Goal: Task Accomplishment & Management: Manage account settings

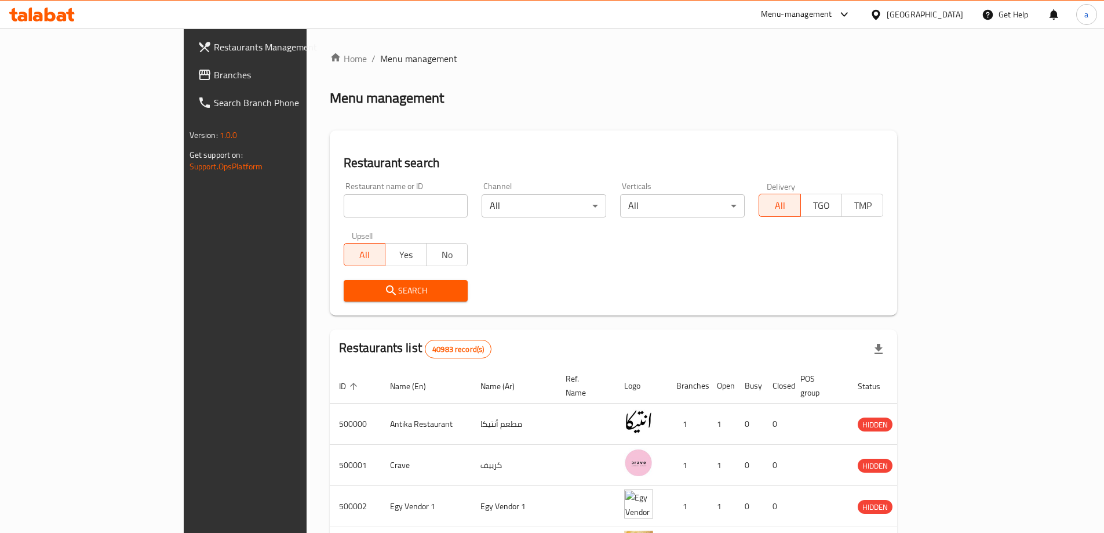
click at [214, 79] on span "Branches" at bounding box center [286, 75] width 145 height 14
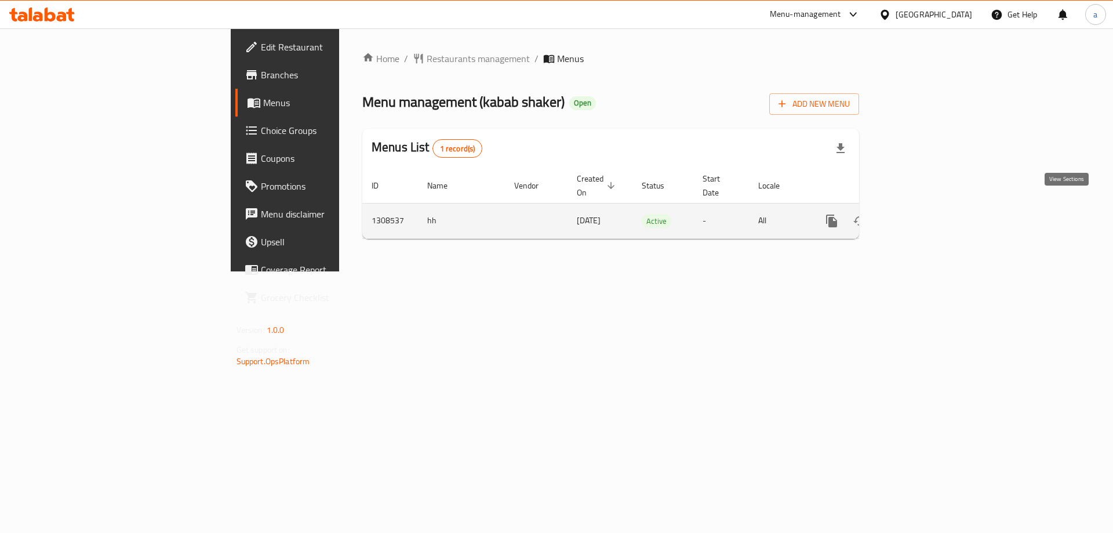
click at [922, 214] on icon "enhanced table" at bounding box center [915, 221] width 14 height 14
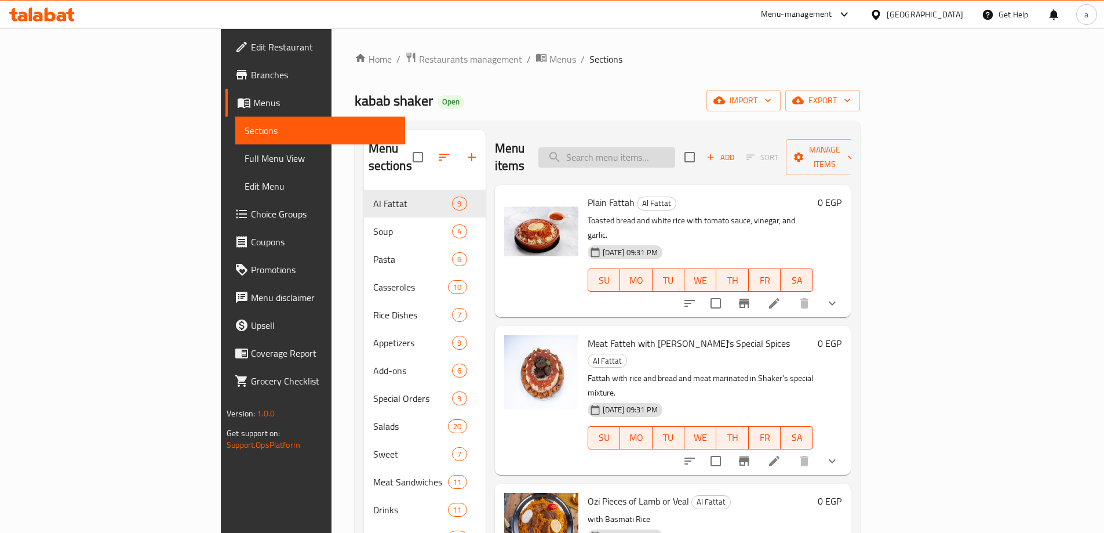
click at [656, 152] on input "search" at bounding box center [607, 157] width 137 height 20
paste input "775848"
type input "775848"
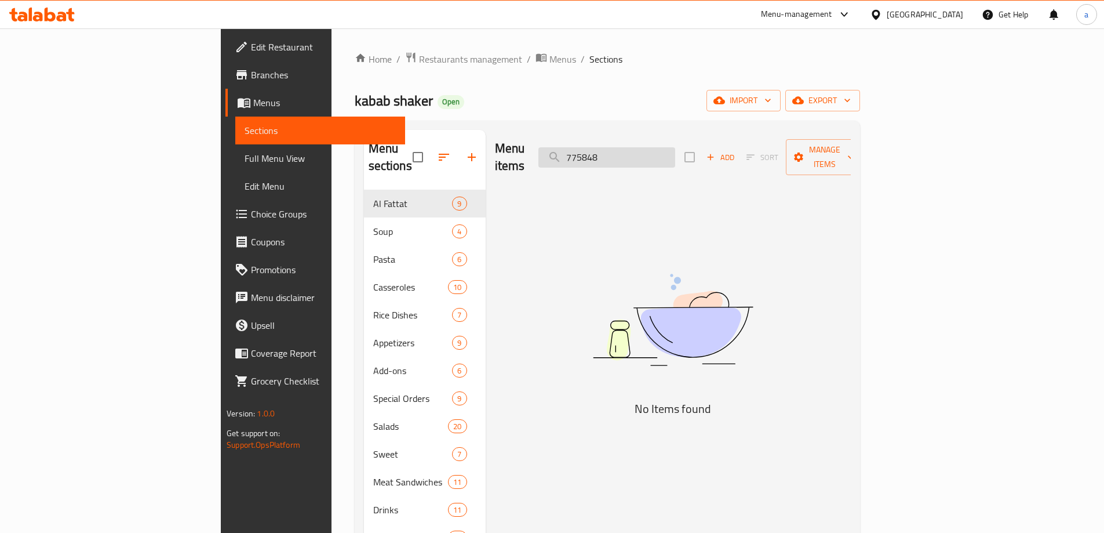
click at [675, 155] on input "775848" at bounding box center [607, 157] width 137 height 20
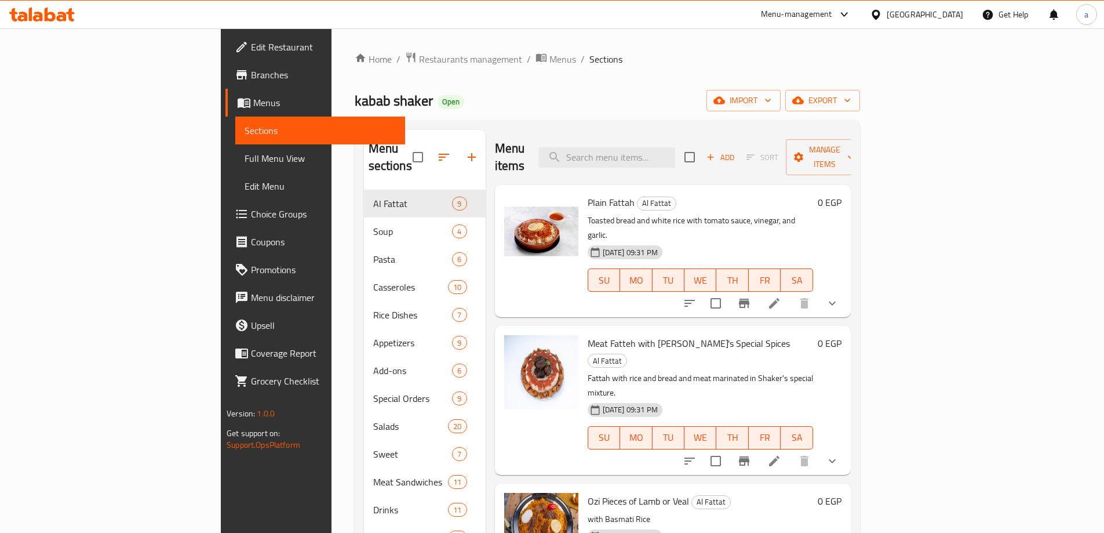
paste input "شاورما دجاج"
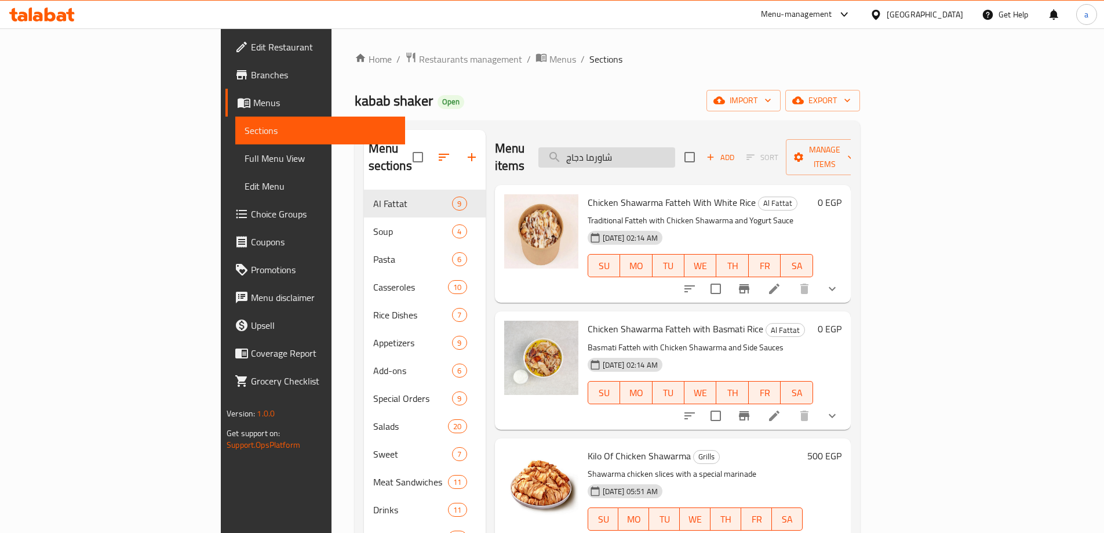
click at [675, 156] on input "شاورما دجاج" at bounding box center [607, 157] width 137 height 20
paste input "Chicken Shawarma"
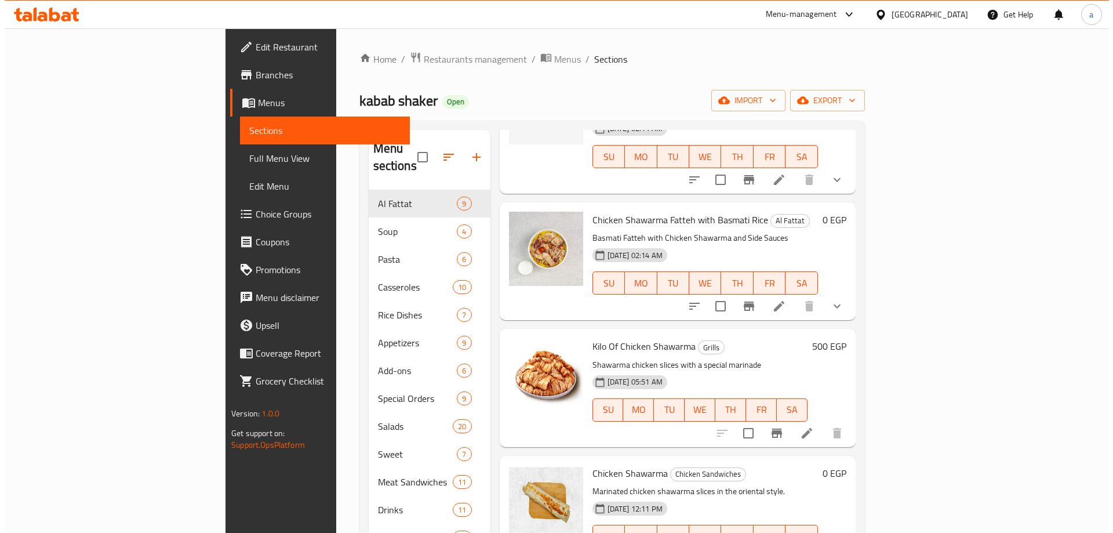
scroll to position [256, 0]
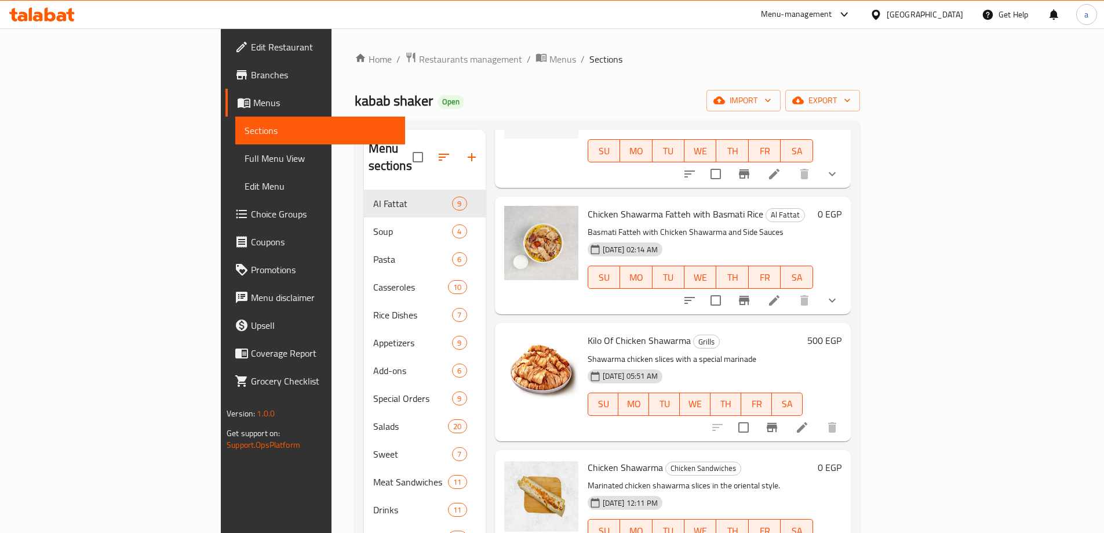
type input "Chicken Shawarma"
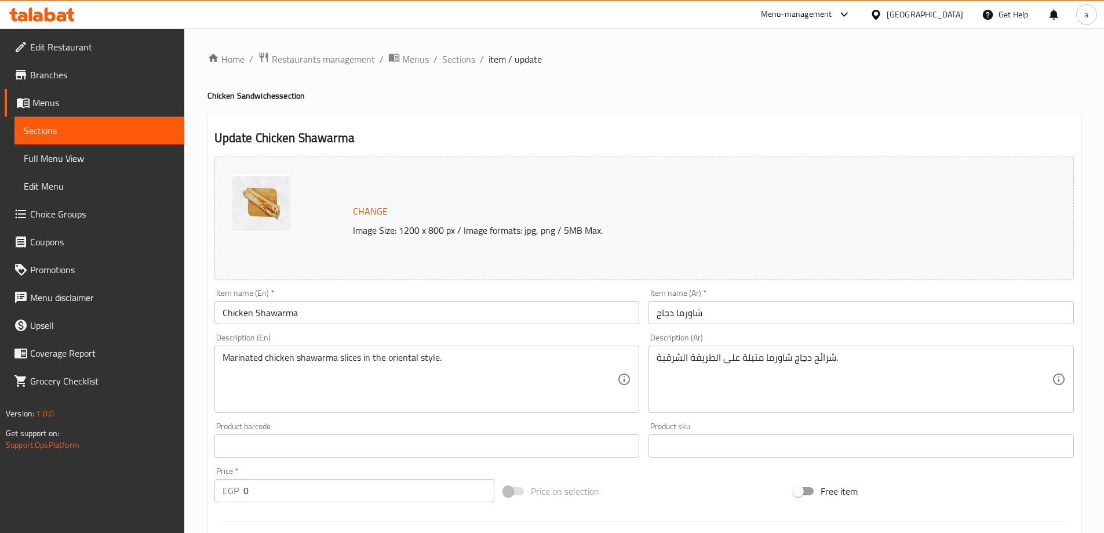
click at [766, 170] on div "Change Image Size: 1200 x 800 px / Image formats: jpg, png / 5MB Max." at bounding box center [644, 218] width 860 height 123
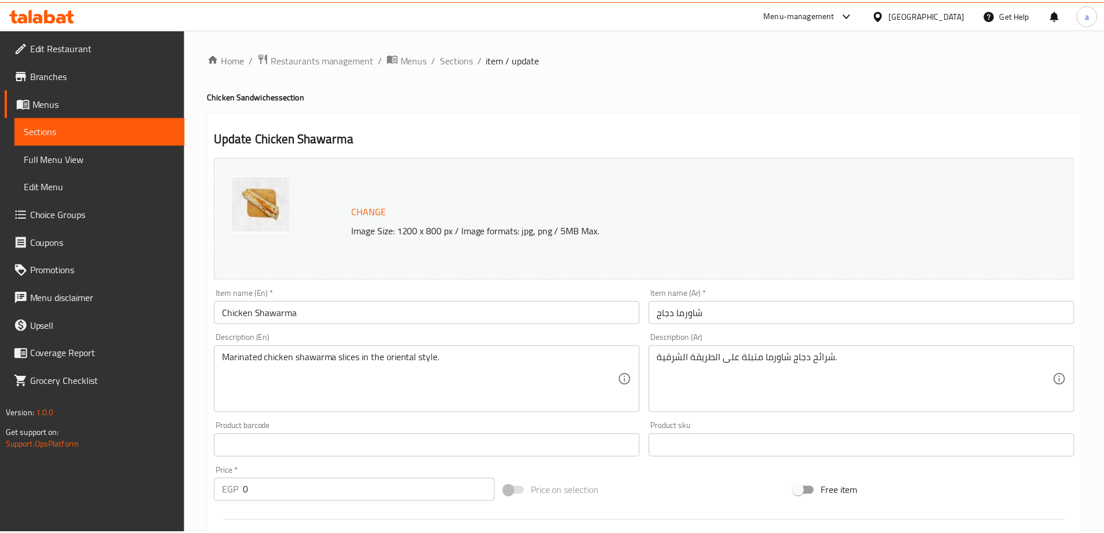
scroll to position [396, 0]
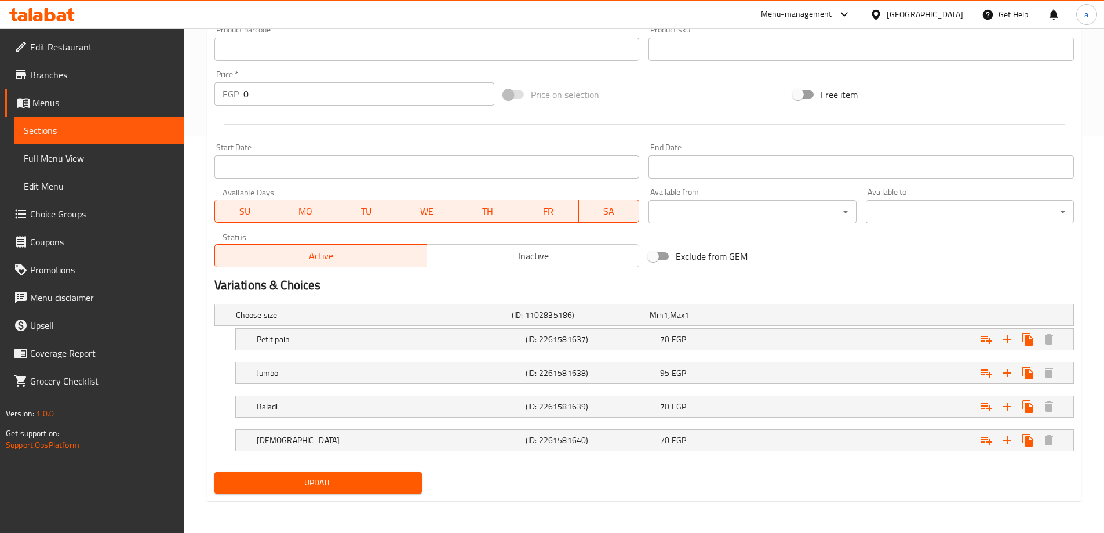
click at [585, 479] on div "Update" at bounding box center [644, 482] width 869 height 31
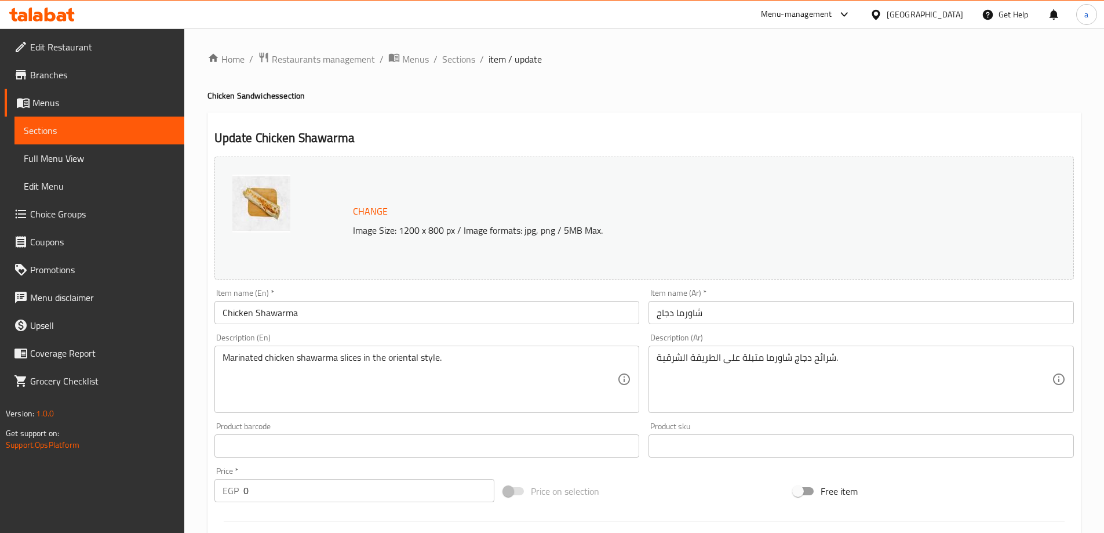
click at [543, 191] on div "Change Image Size: 1200 x 800 px / Image formats: jpg, png / 5MB Max." at bounding box center [644, 218] width 860 height 123
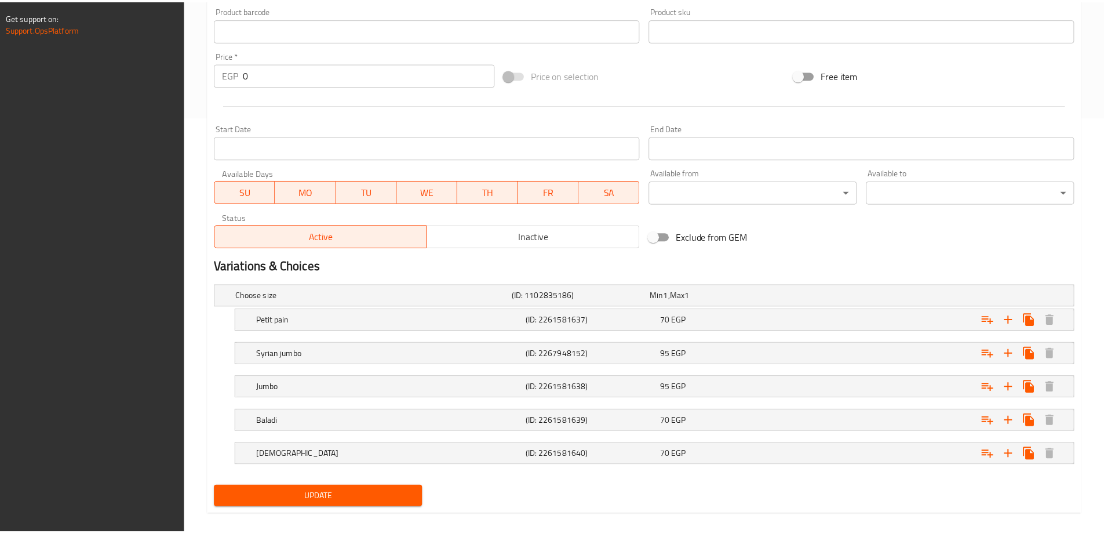
scroll to position [430, 0]
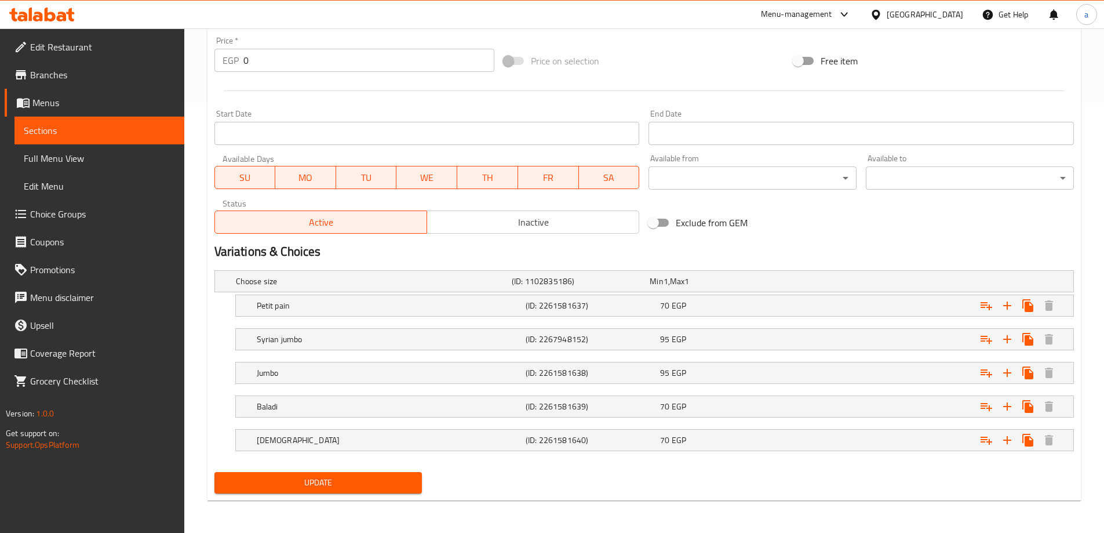
click at [555, 488] on div "Update" at bounding box center [644, 482] width 869 height 31
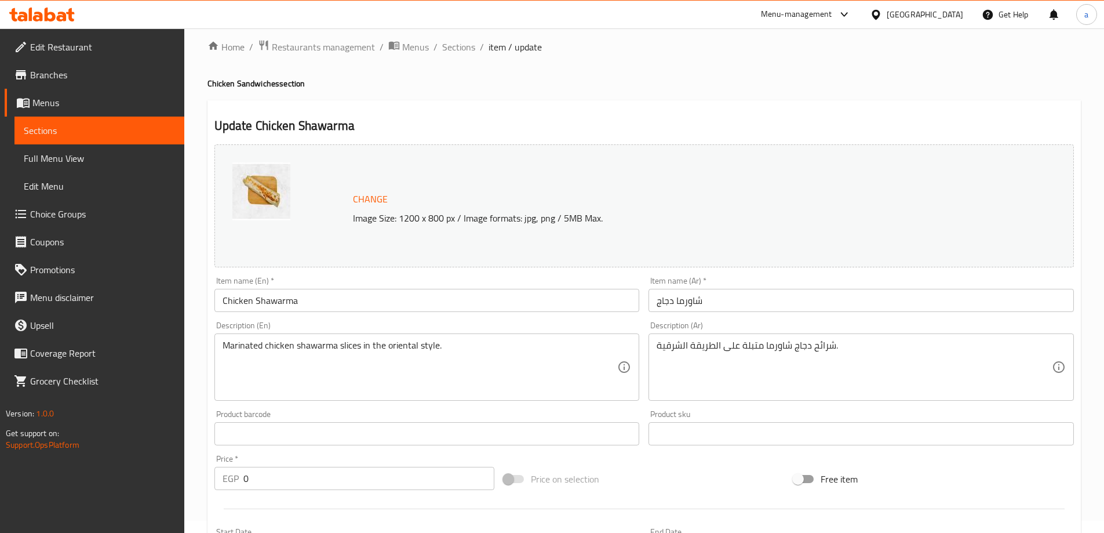
scroll to position [0, 0]
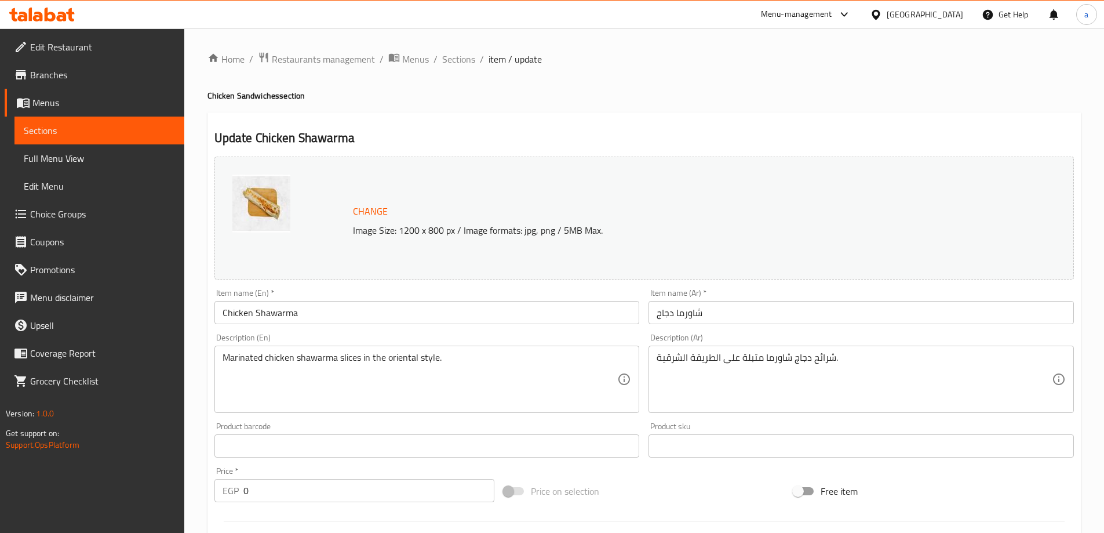
click at [64, 133] on span "Sections" at bounding box center [99, 130] width 151 height 14
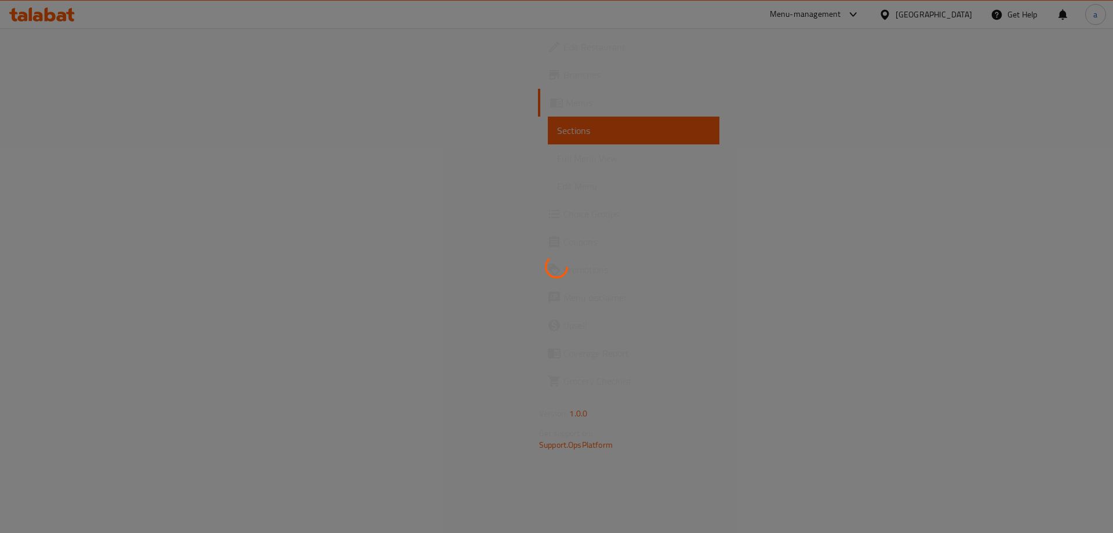
click at [538, 111] on link "Menus" at bounding box center [628, 103] width 181 height 28
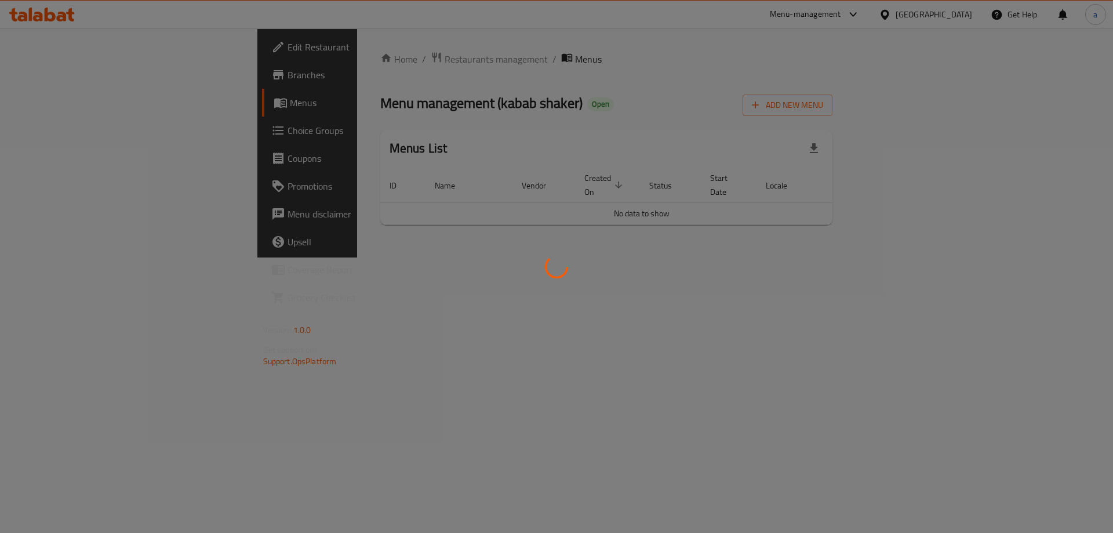
click at [66, 107] on div at bounding box center [556, 266] width 1113 height 533
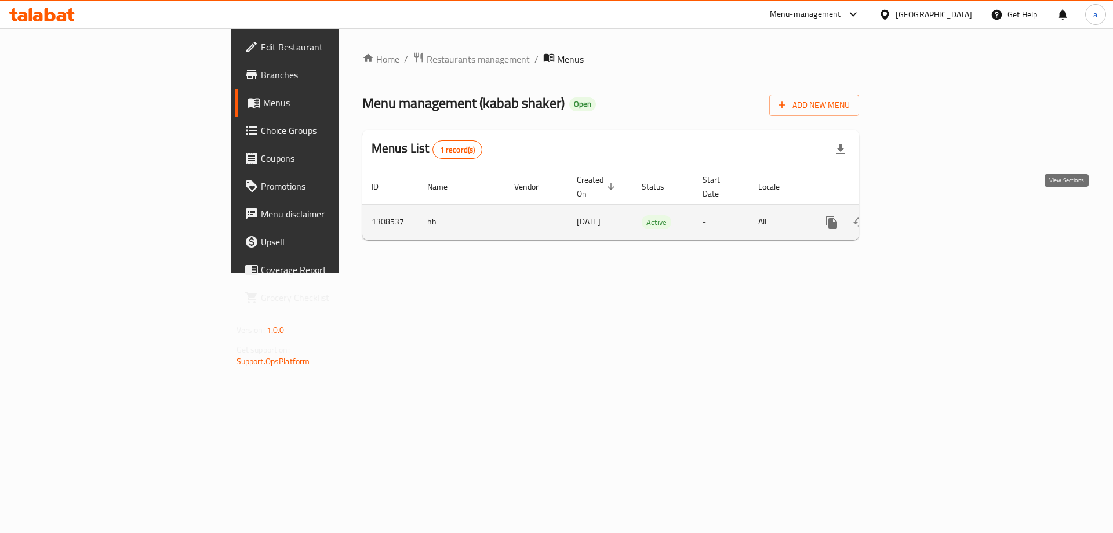
click at [921, 217] on icon "enhanced table" at bounding box center [915, 222] width 10 height 10
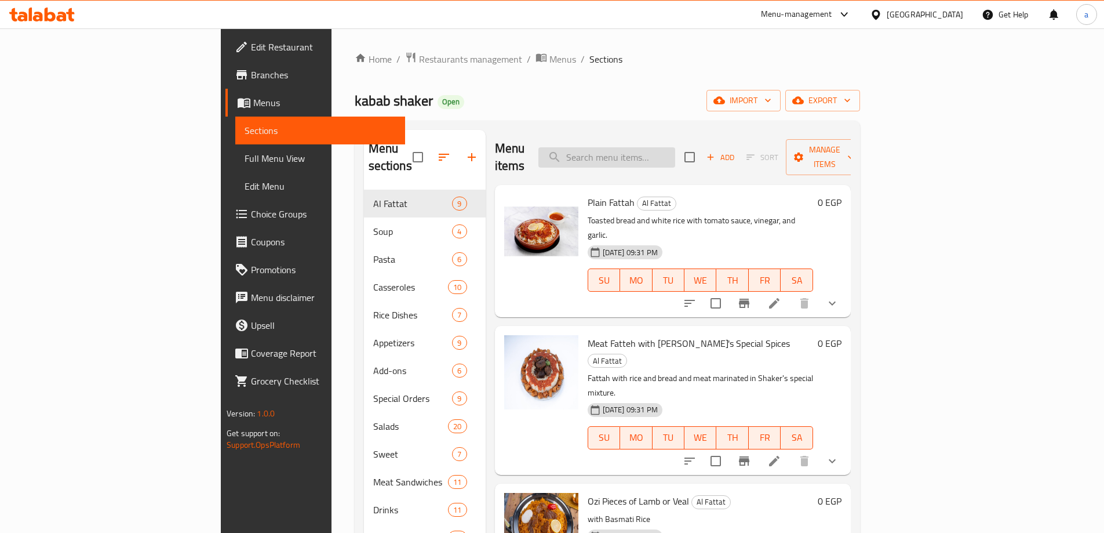
click at [675, 153] on input "search" at bounding box center [607, 157] width 137 height 20
paste input "شاورما ميكس"
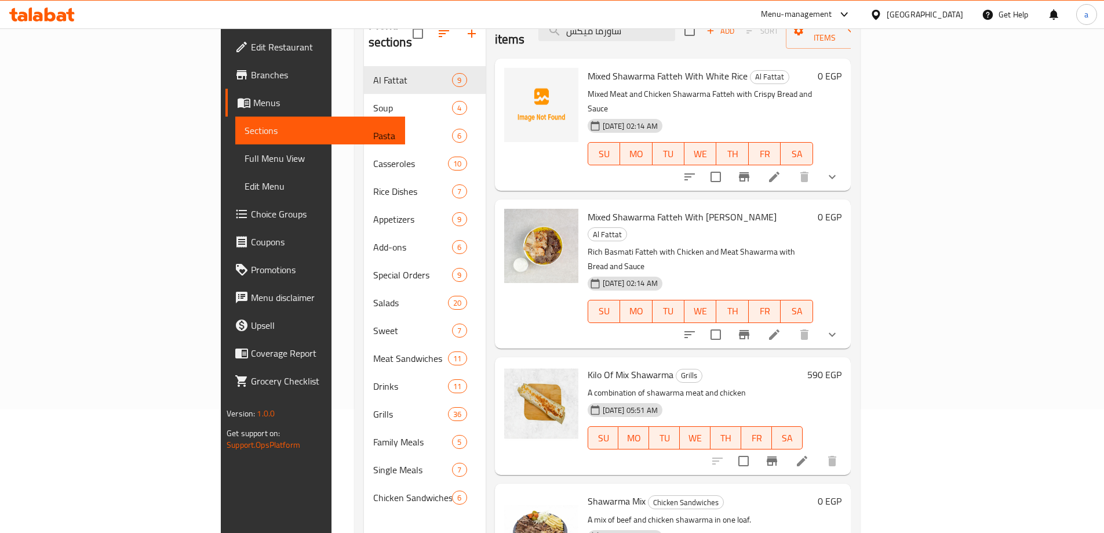
scroll to position [162, 0]
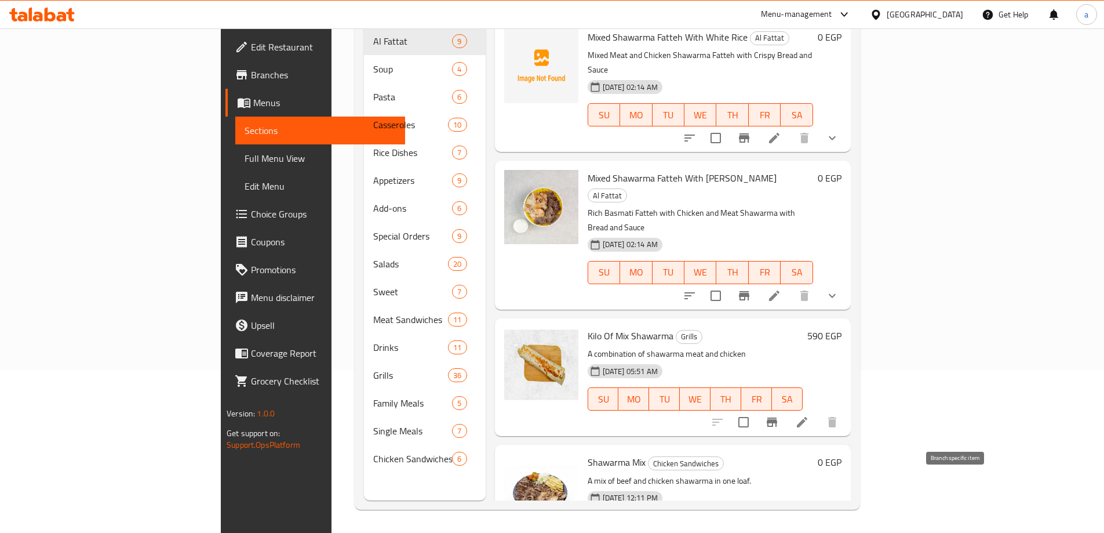
type input "شاورما ميكس"
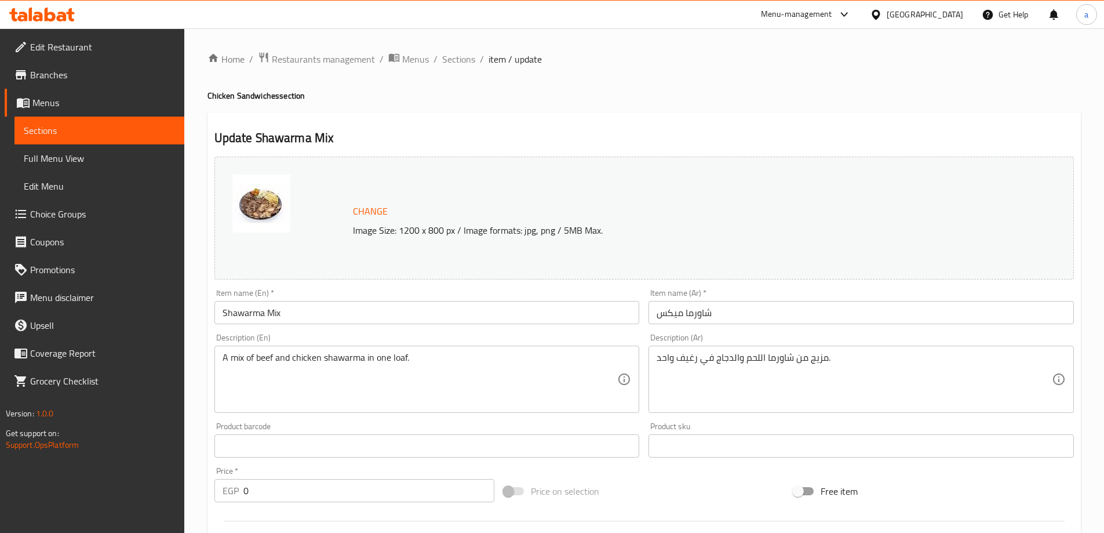
click at [647, 139] on h2 "Update Shawarma Mix" at bounding box center [644, 137] width 860 height 17
click at [583, 128] on div "Update Shawarma Mix Change Image Size: 1200 x 800 px / Image formats: jpg, png …" at bounding box center [645, 504] width 874 height 784
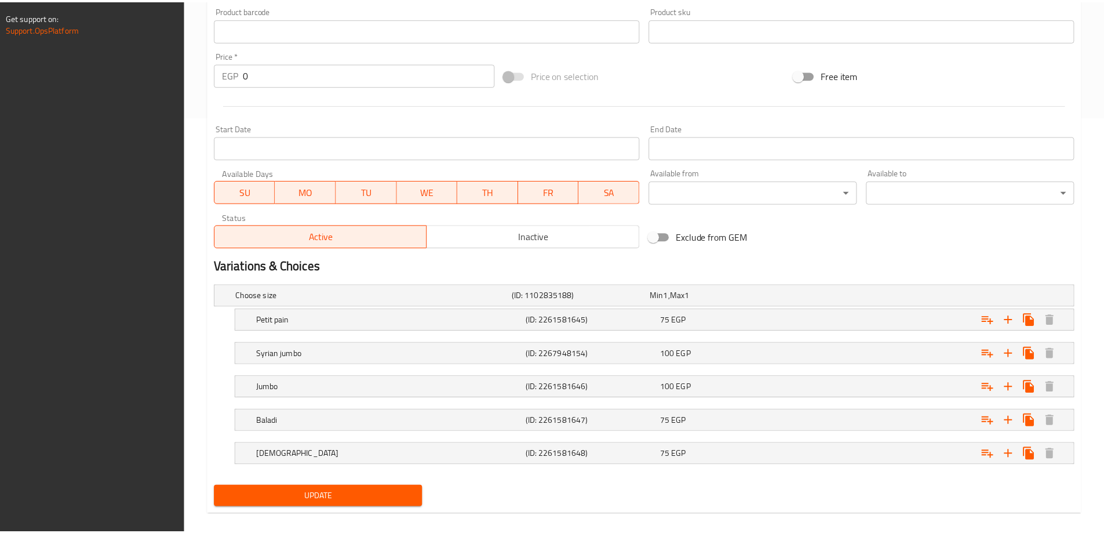
scroll to position [430, 0]
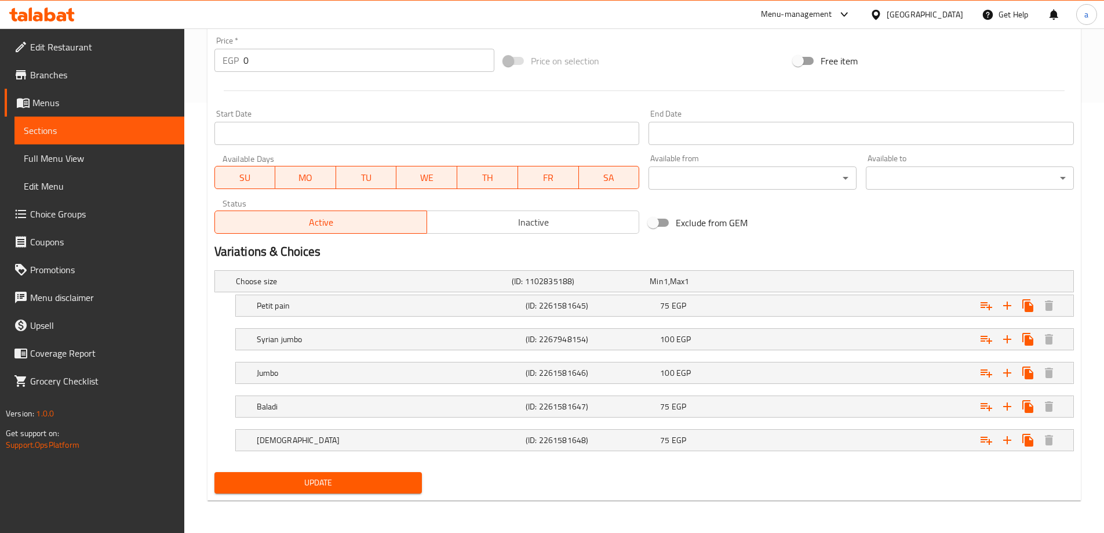
click at [522, 248] on h2 "Variations & Choices" at bounding box center [644, 251] width 860 height 17
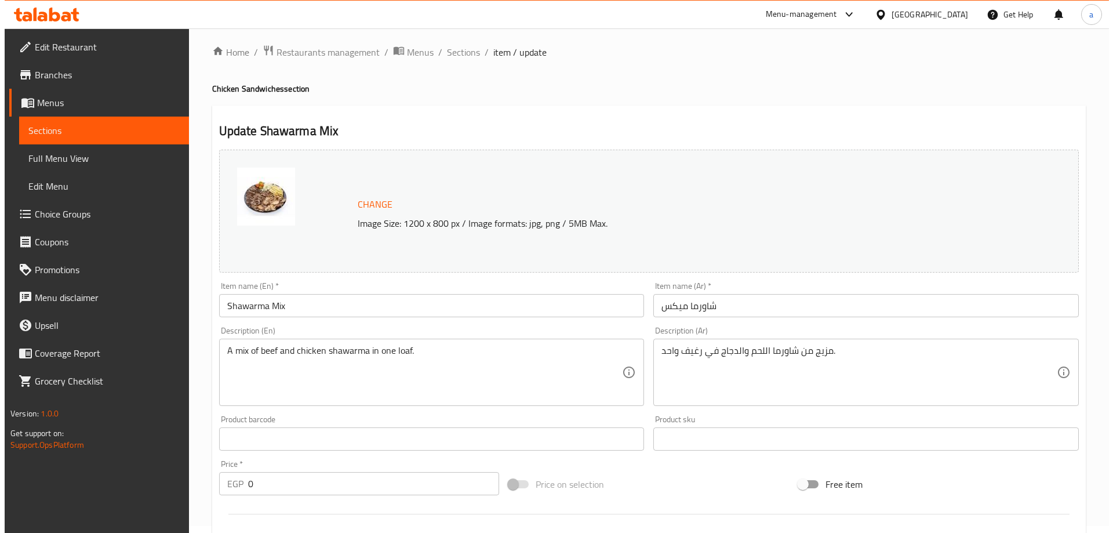
scroll to position [0, 0]
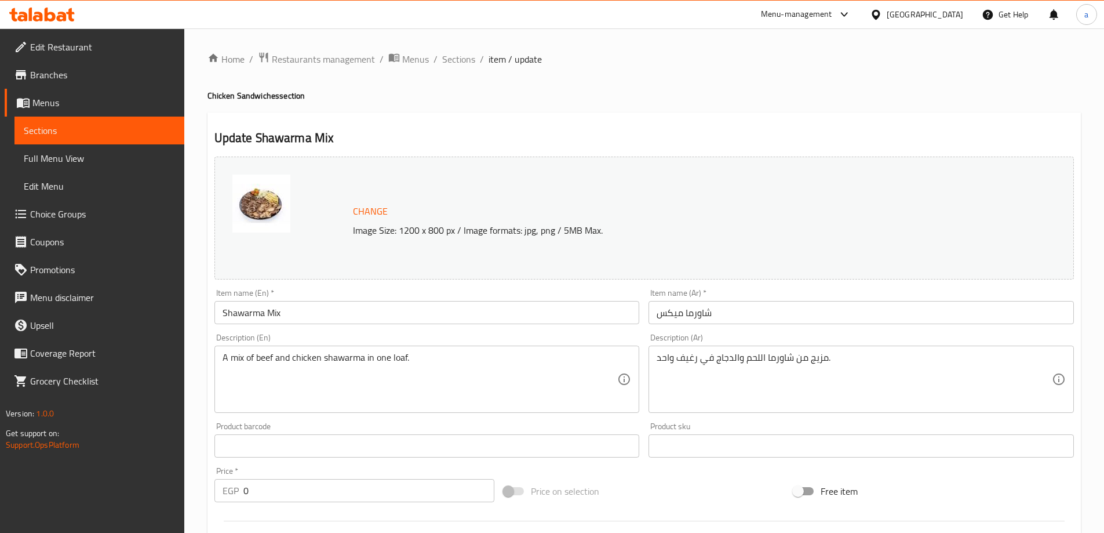
click at [609, 123] on div "Update Shawarma Mix Change Image Size: 1200 x 800 px / Image formats: jpg, png …" at bounding box center [645, 521] width 874 height 818
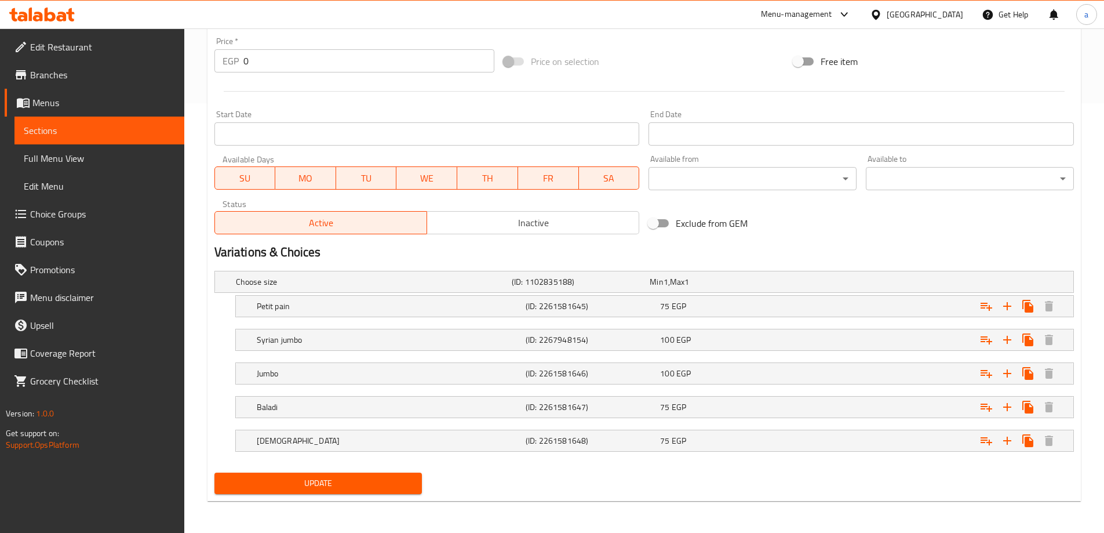
scroll to position [24, 0]
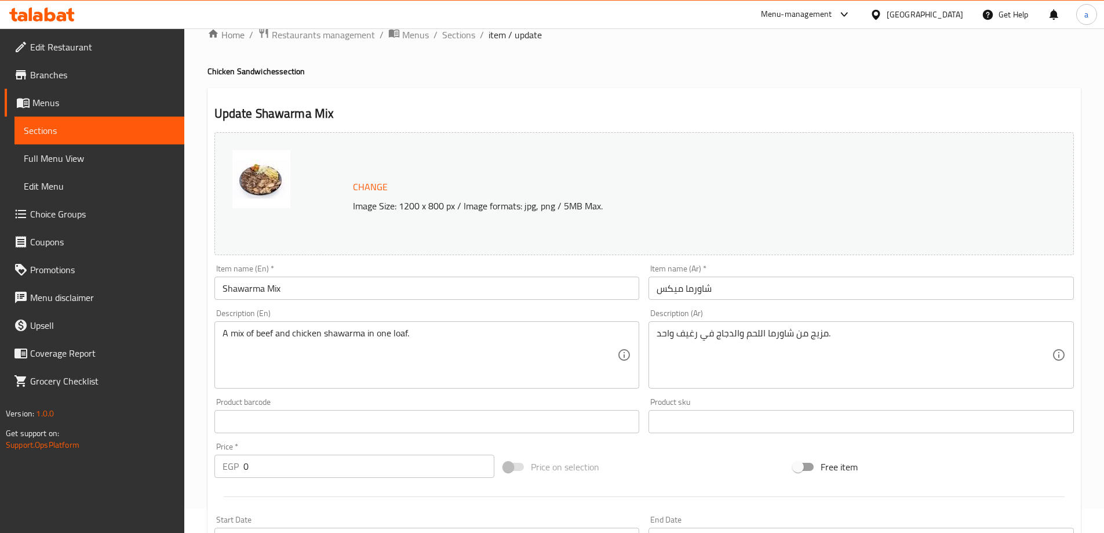
click at [142, 108] on span "Menus" at bounding box center [103, 103] width 143 height 14
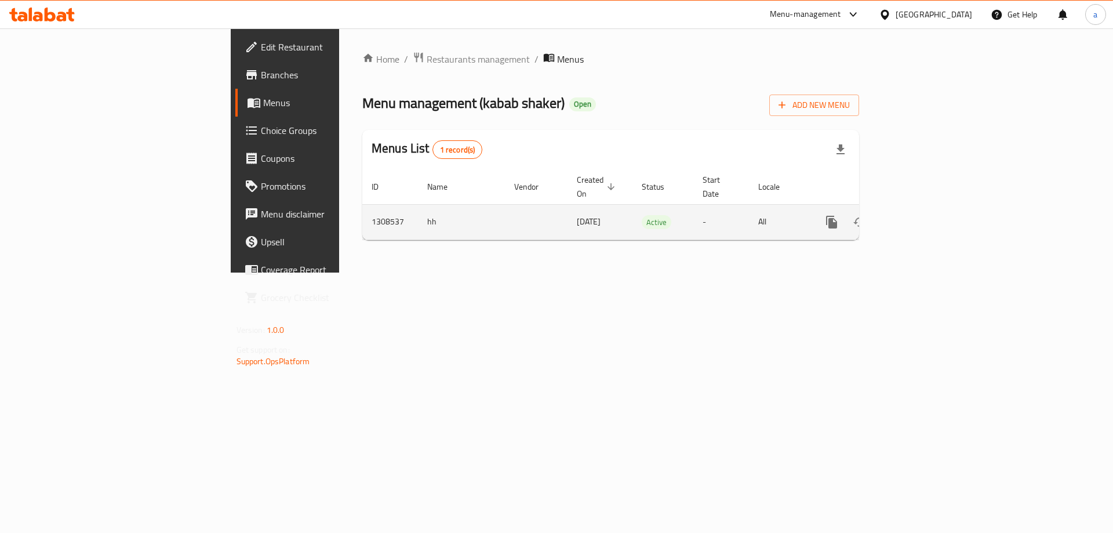
click at [921, 217] on icon "enhanced table" at bounding box center [915, 222] width 10 height 10
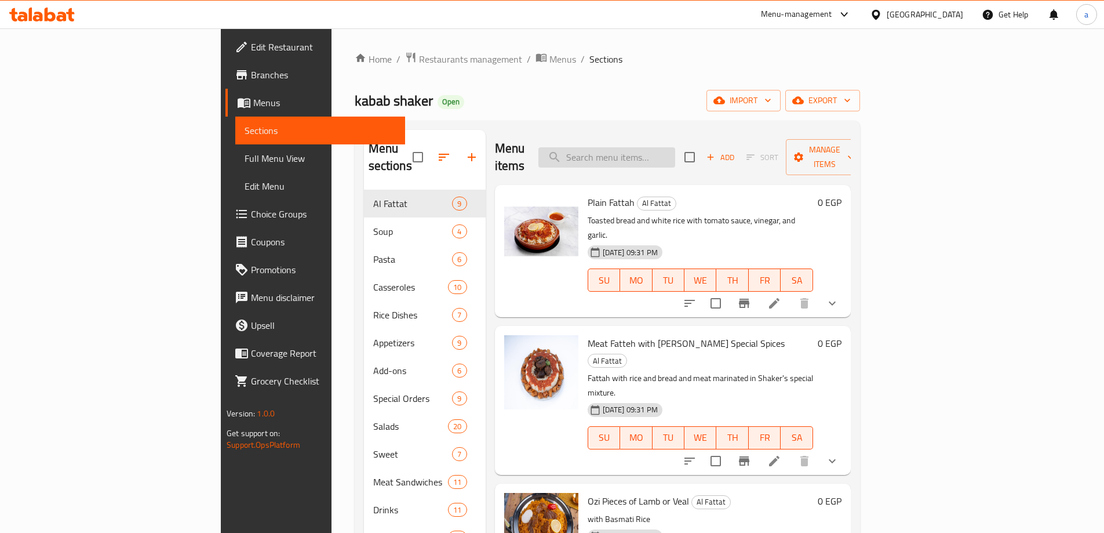
click at [659, 158] on input "search" at bounding box center [607, 157] width 137 height 20
paste input "ميكسو شاكر"
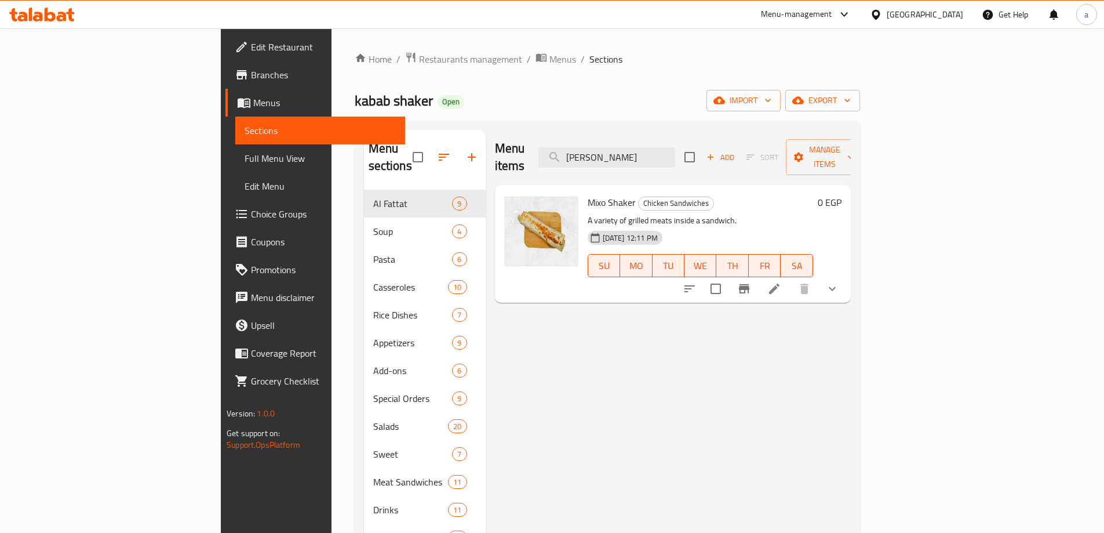
type input "ميكسو شاكر"
click at [791, 278] on li at bounding box center [774, 288] width 32 height 21
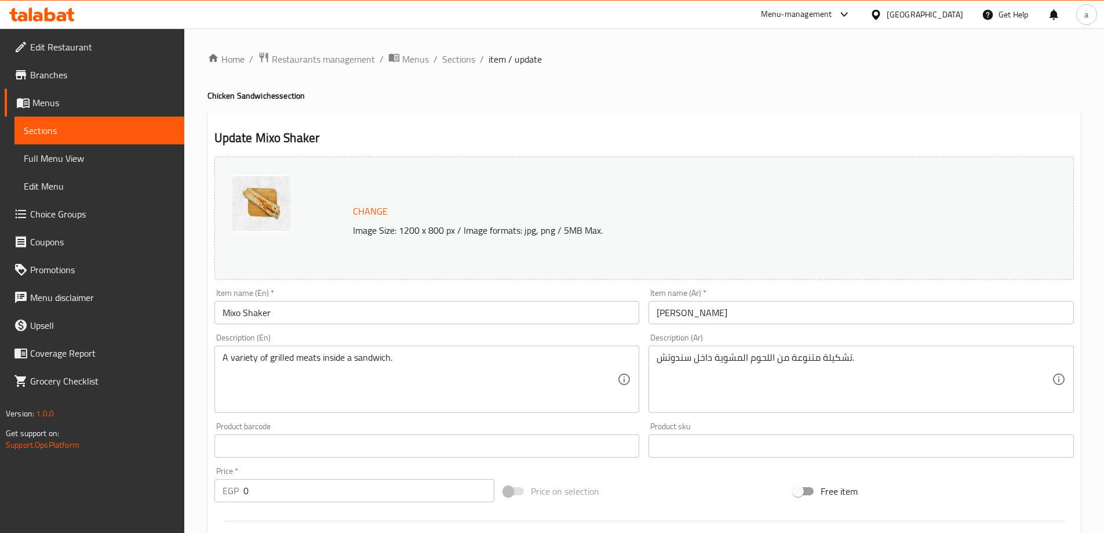
click at [748, 86] on div "Home / Restaurants management / Menus / Sections / item / update Chicken Sandwi…" at bounding box center [645, 479] width 874 height 854
click at [548, 96] on h4 "Chicken Sandwiches section" at bounding box center [645, 96] width 874 height 12
click at [290, 52] on span "Restaurants management" at bounding box center [323, 59] width 103 height 14
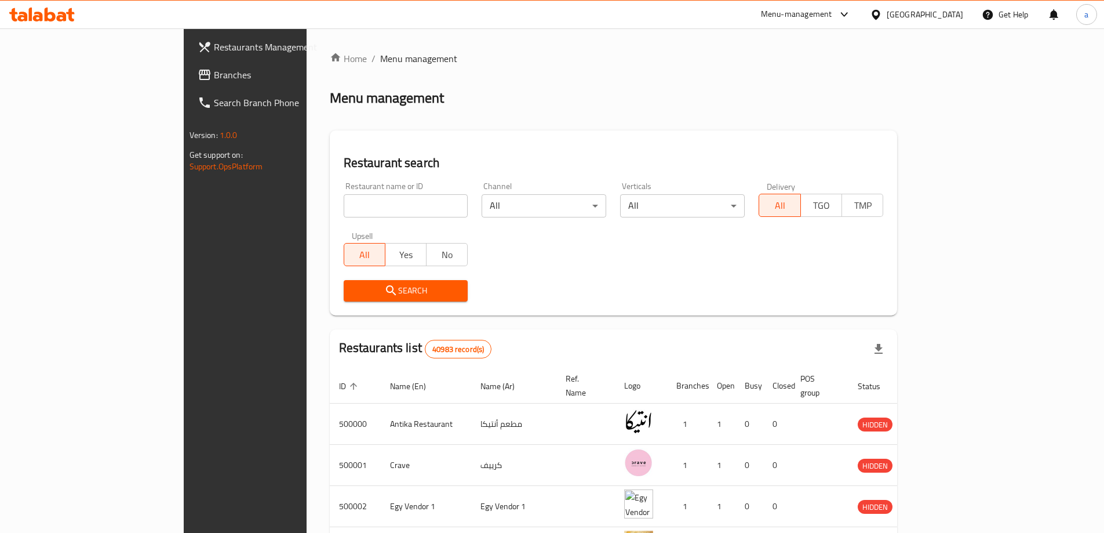
click at [214, 75] on span "Branches" at bounding box center [286, 75] width 145 height 14
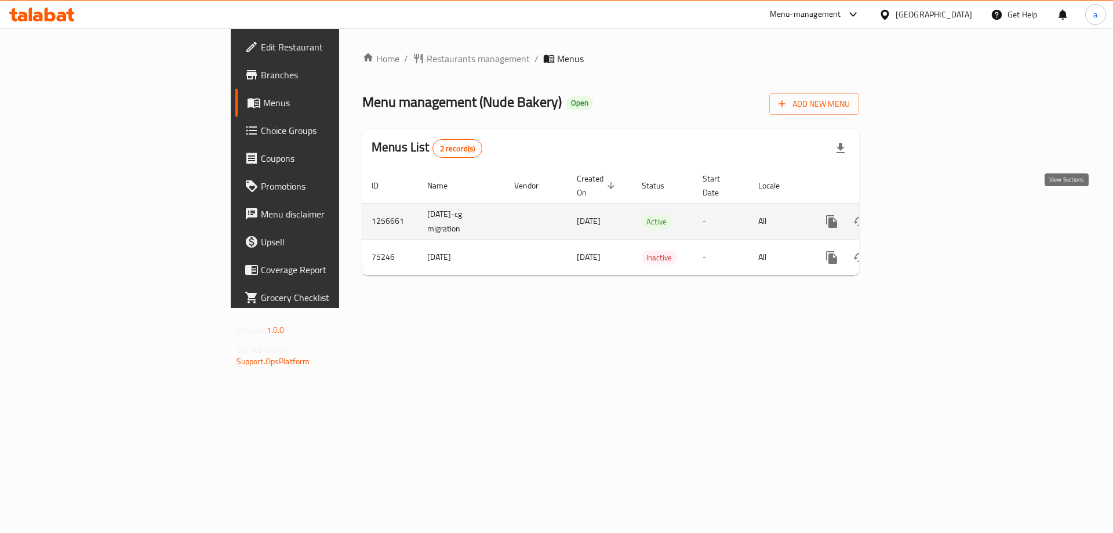
click at [922, 214] on icon "enhanced table" at bounding box center [915, 221] width 14 height 14
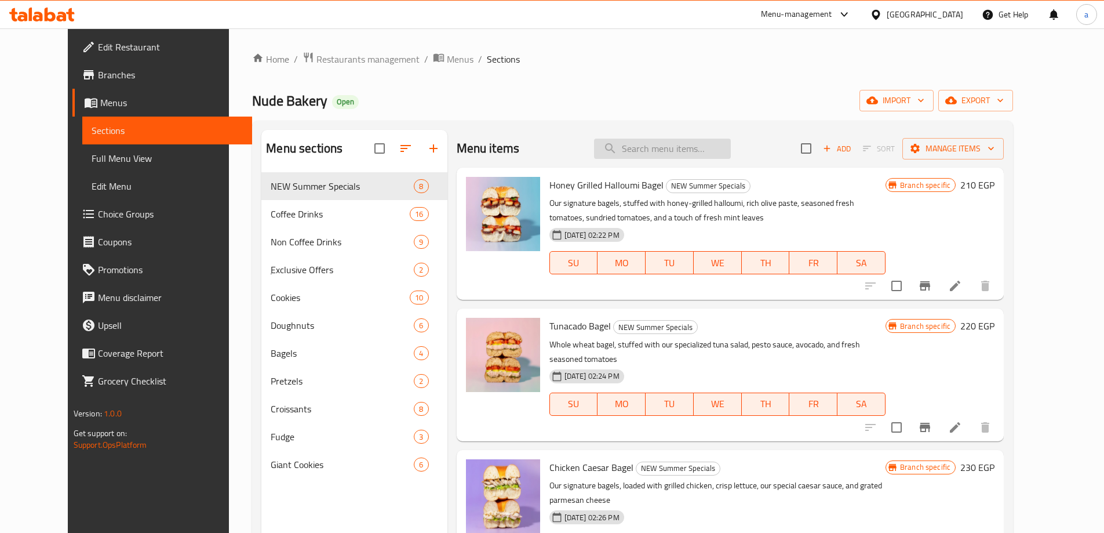
click at [671, 154] on input "search" at bounding box center [662, 149] width 137 height 20
paste input "نوتيلا كنافه بستاشيو چاينت كوكيز"
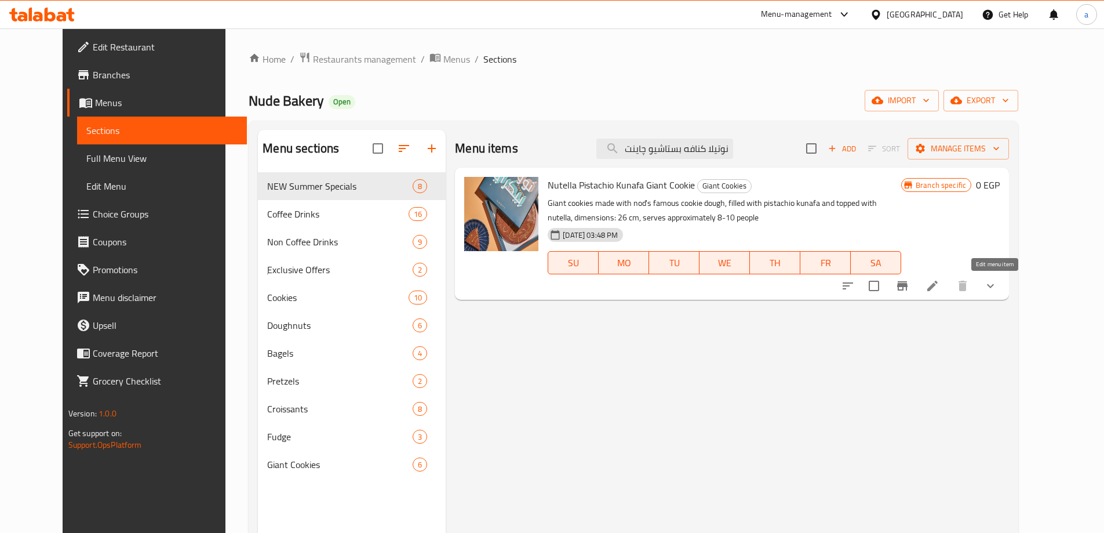
type input "نوتيلا كنافه بستاشيو چاينت كوكيز"
click at [940, 287] on icon at bounding box center [933, 286] width 14 height 14
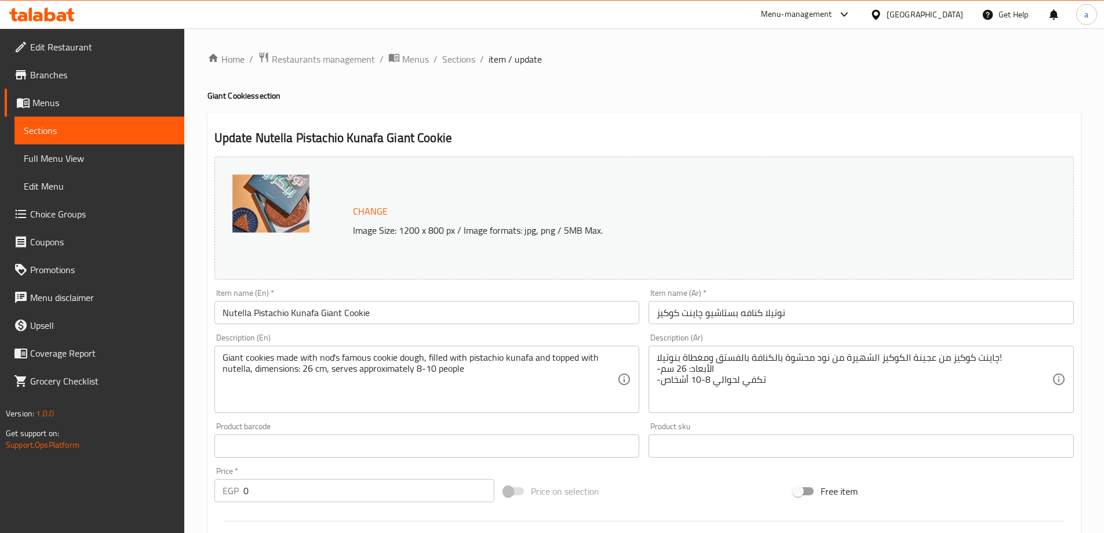
click at [552, 85] on div "Home / Restaurants management / Menus / Sections / item / update Giant Cookies …" at bounding box center [645, 429] width 874 height 754
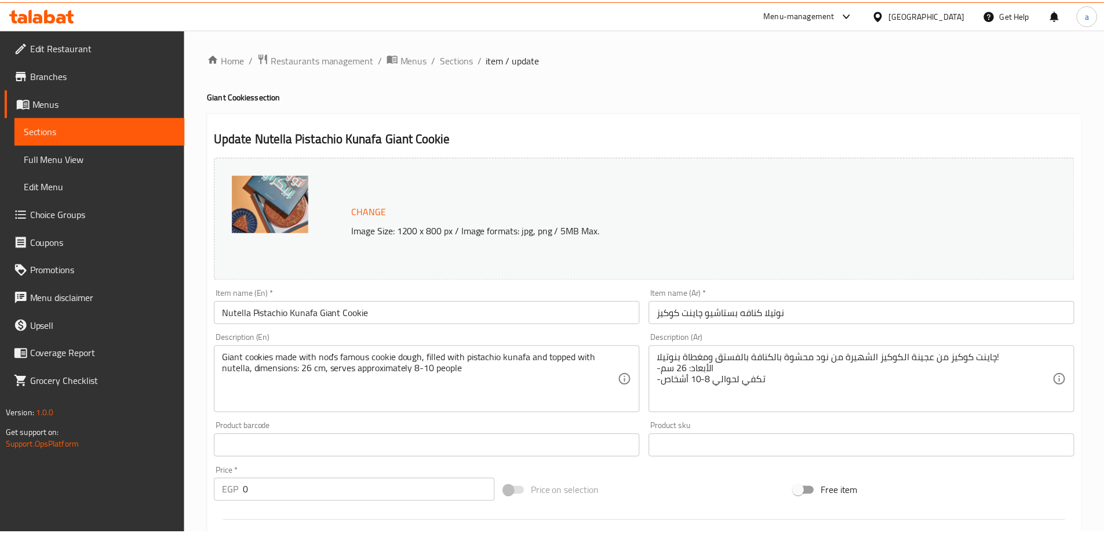
scroll to position [329, 0]
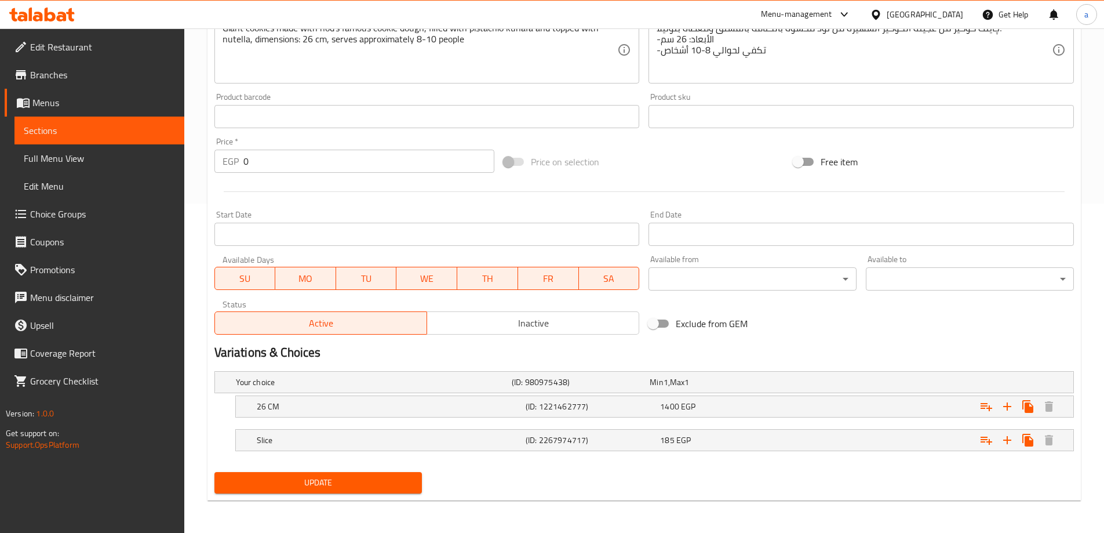
click at [79, 100] on span "Menus" at bounding box center [103, 103] width 143 height 14
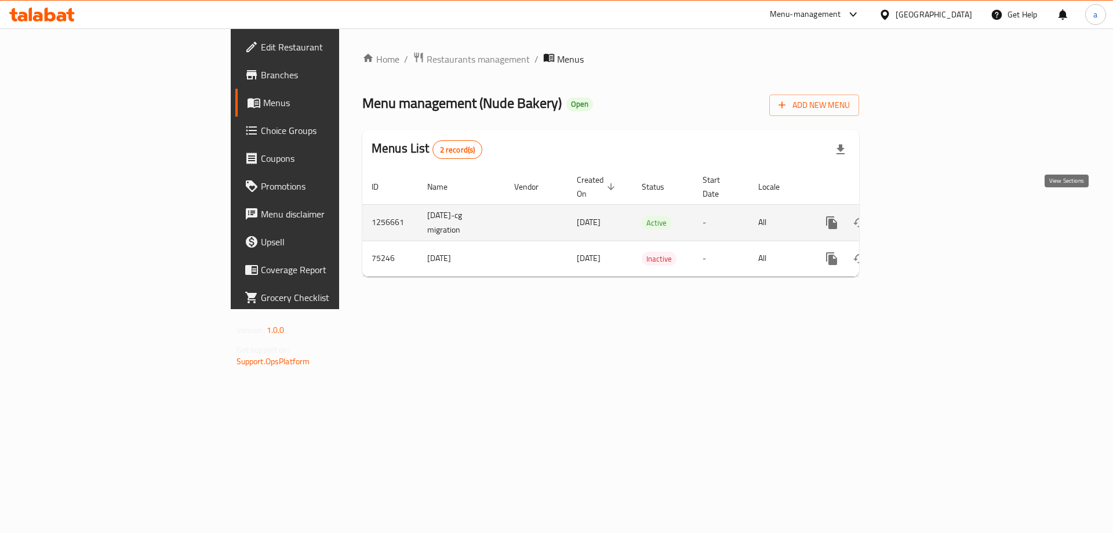
click at [929, 209] on link "enhanced table" at bounding box center [915, 223] width 28 height 28
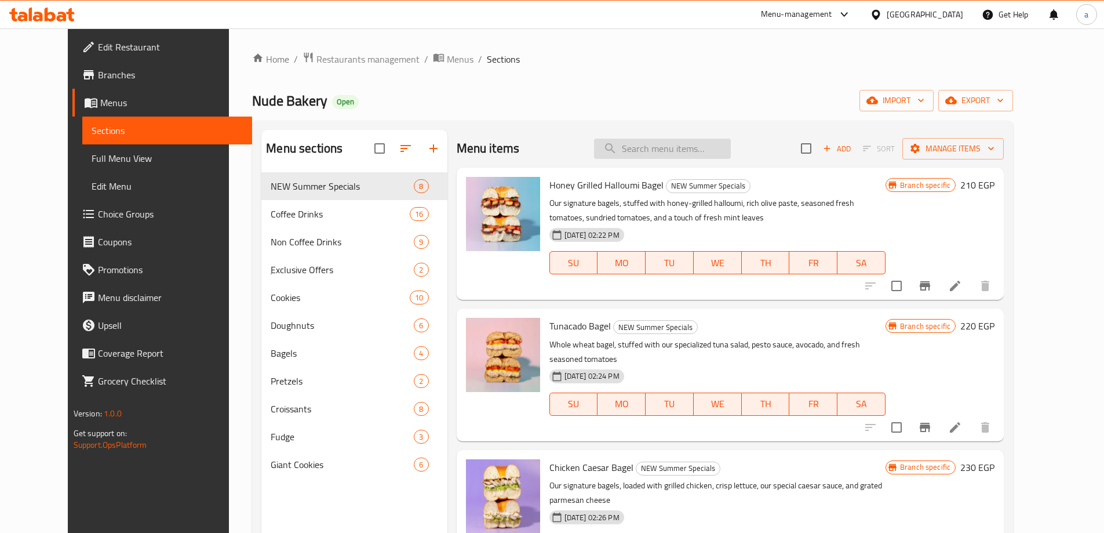
click at [698, 153] on input "search" at bounding box center [662, 149] width 137 height 20
paste input "[PERSON_NAME] كوكيز"
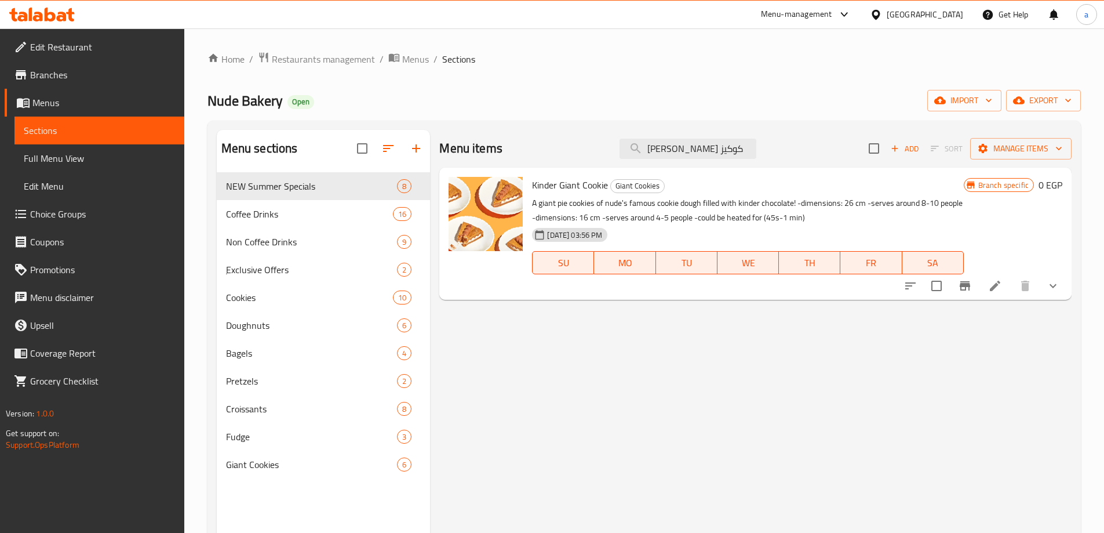
type input "[PERSON_NAME] كوكيز"
click at [989, 281] on icon at bounding box center [995, 286] width 14 height 14
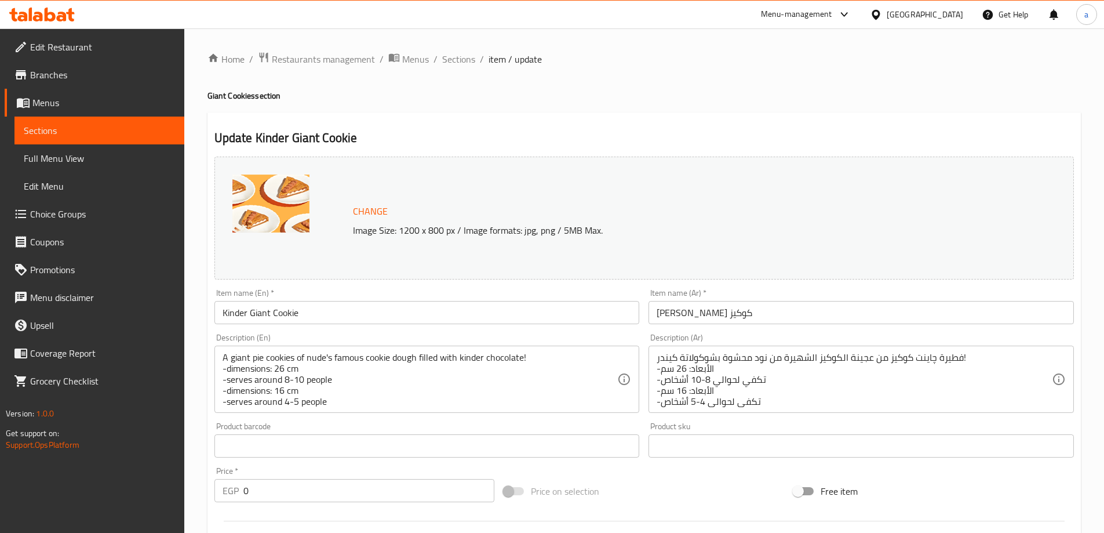
click at [560, 128] on div "Update Kinder Giant Cookie Change Image Size: 1200 x 800 px / Image formats: jp…" at bounding box center [645, 453] width 874 height 683
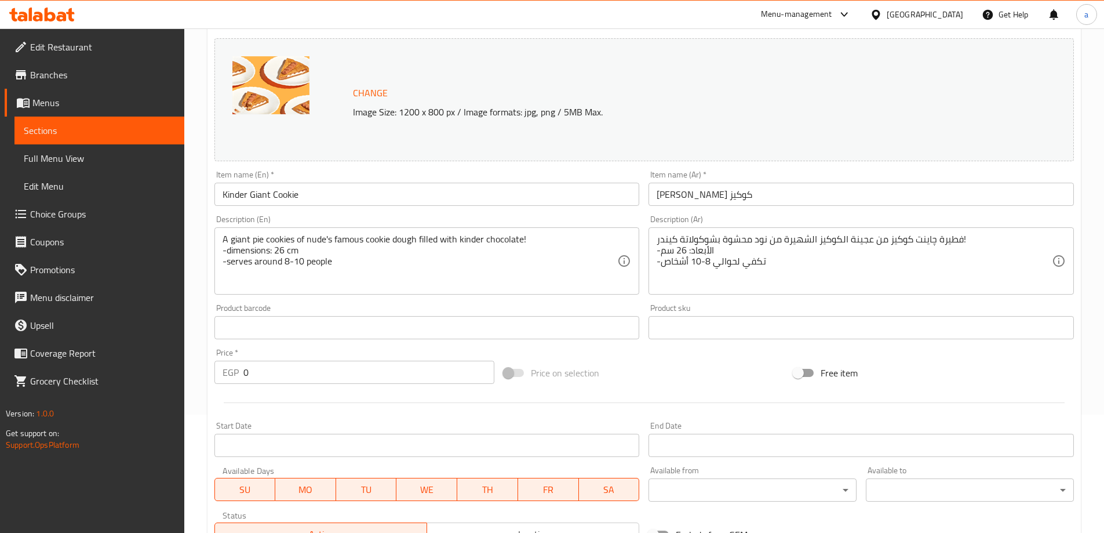
scroll to position [329, 0]
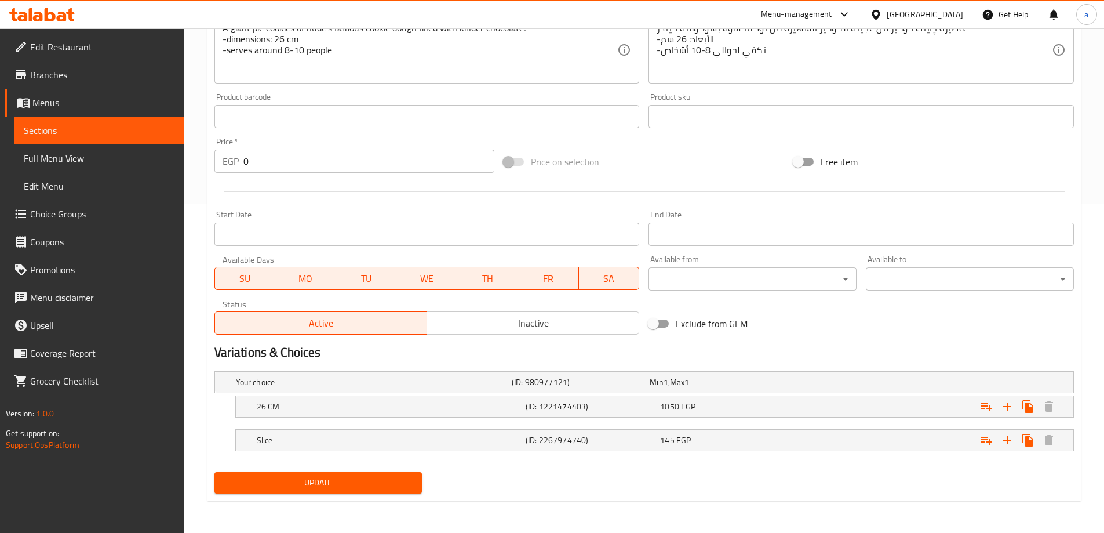
click at [736, 350] on h2 "Variations & Choices" at bounding box center [644, 352] width 860 height 17
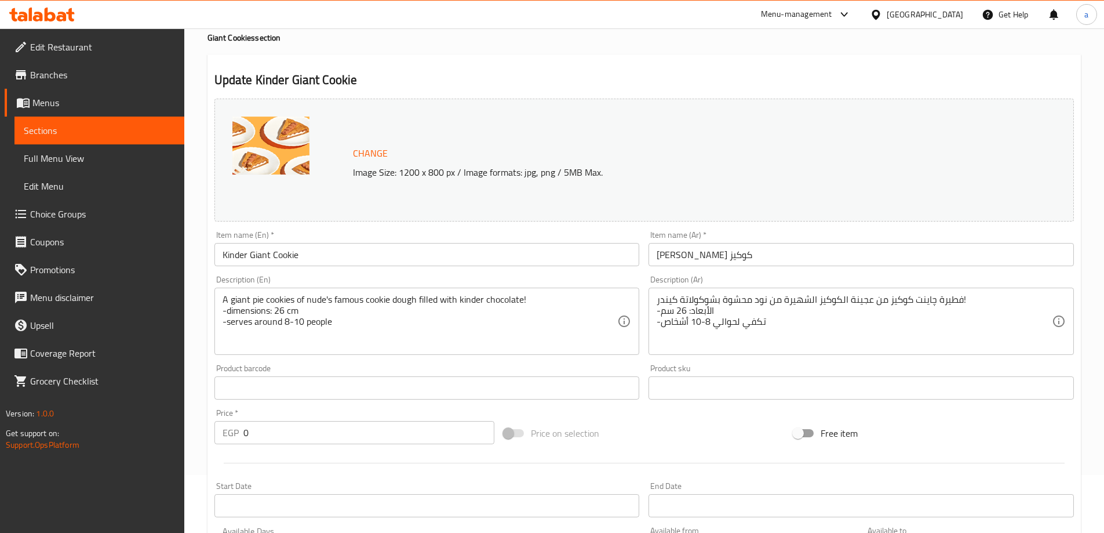
scroll to position [0, 0]
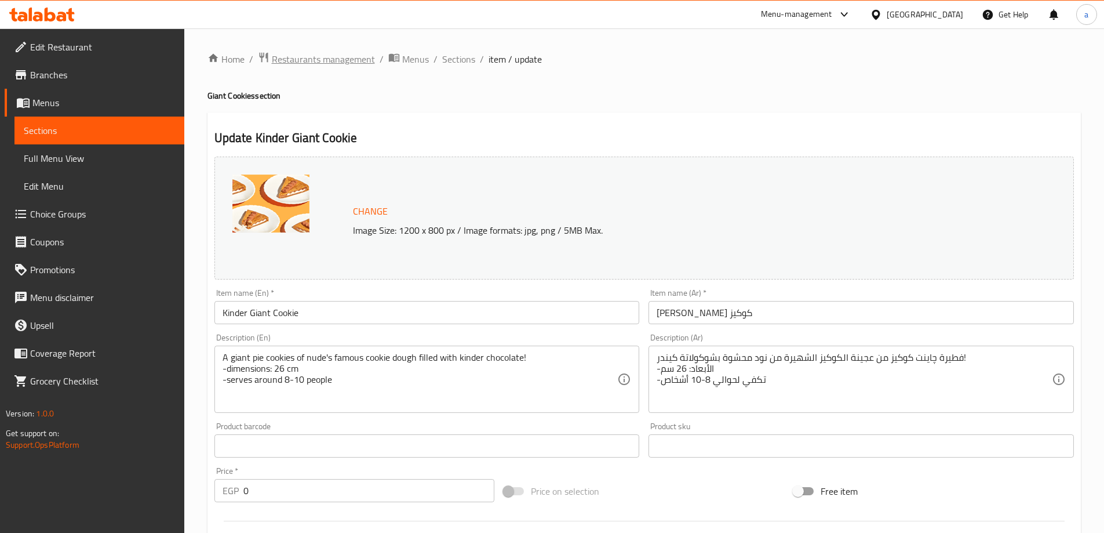
click at [347, 61] on span "Restaurants management" at bounding box center [323, 59] width 103 height 14
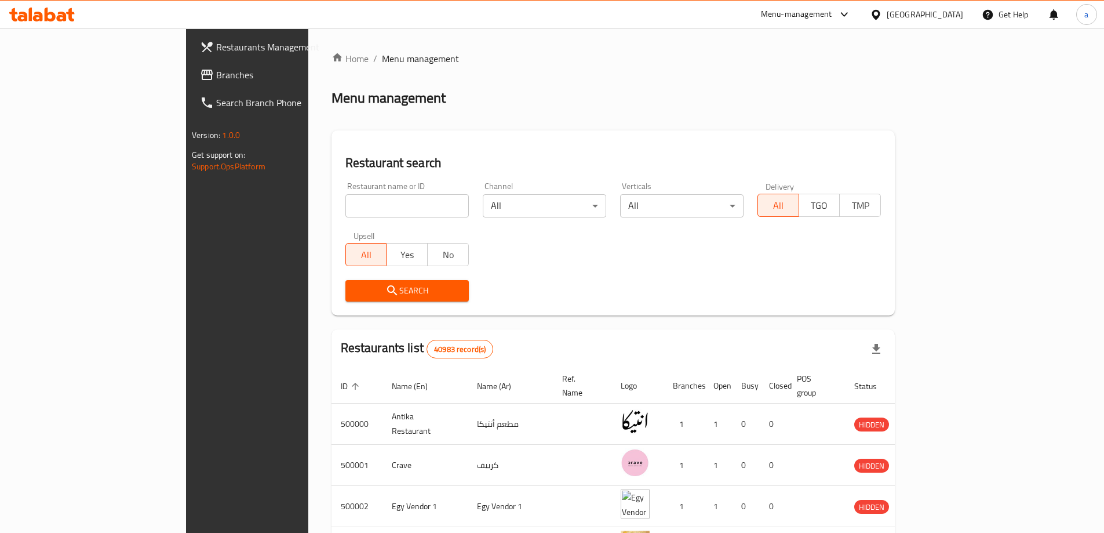
click at [216, 74] on span "Branches" at bounding box center [288, 75] width 145 height 14
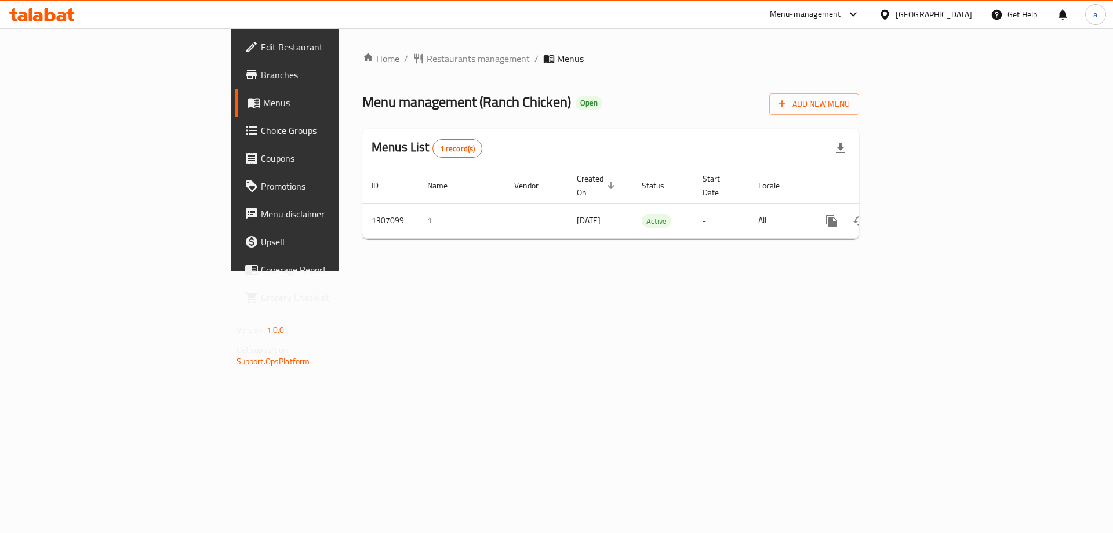
click at [261, 135] on span "Choice Groups" at bounding box center [334, 130] width 147 height 14
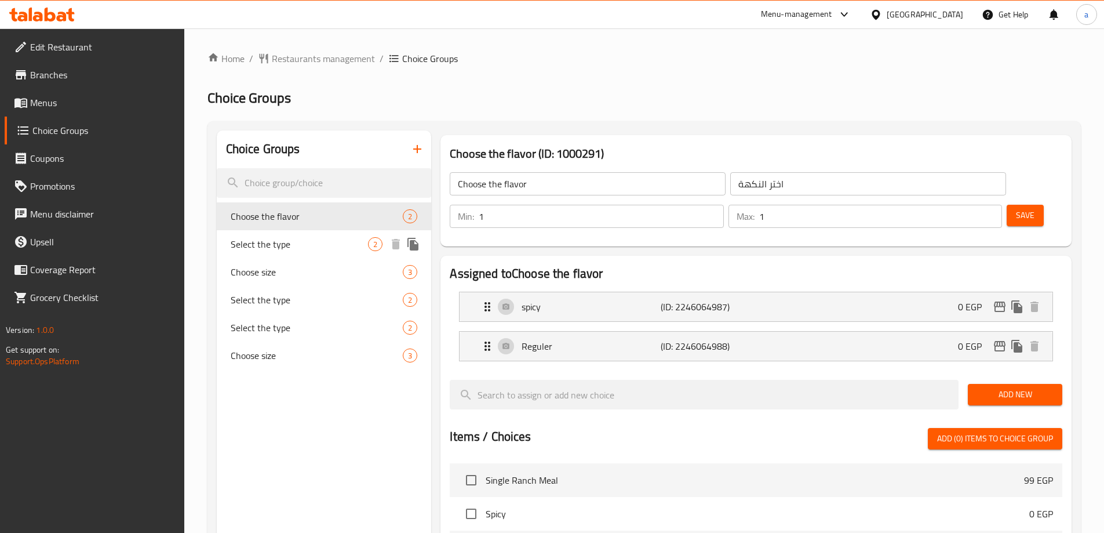
click at [289, 254] on div "Select the type 2" at bounding box center [324, 244] width 215 height 28
type input "Select the type"
type input "اختر النوع"
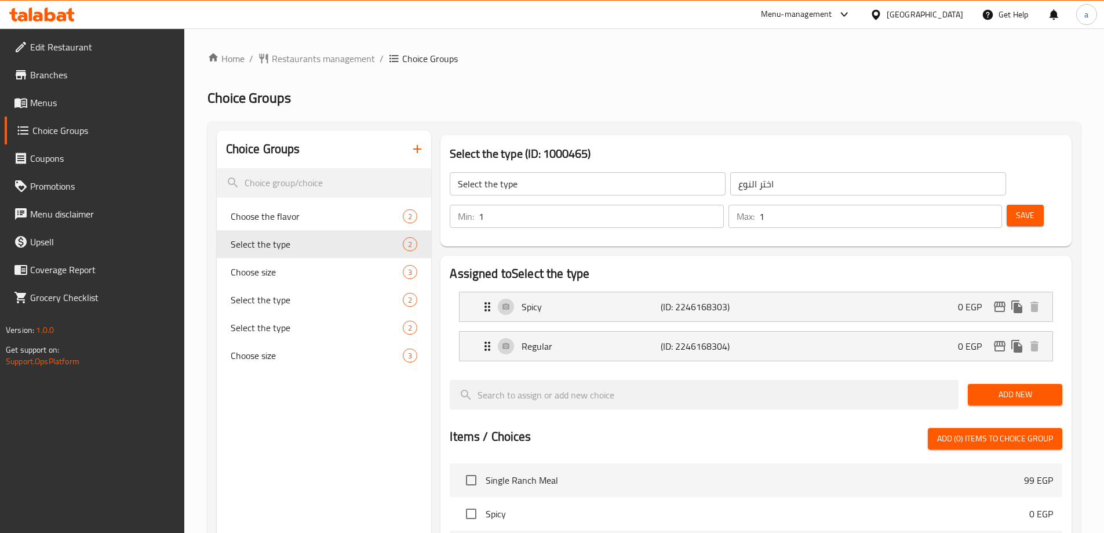
click at [654, 99] on h2 "Choice Groups" at bounding box center [645, 98] width 874 height 19
